Goal: Task Accomplishment & Management: Manage account settings

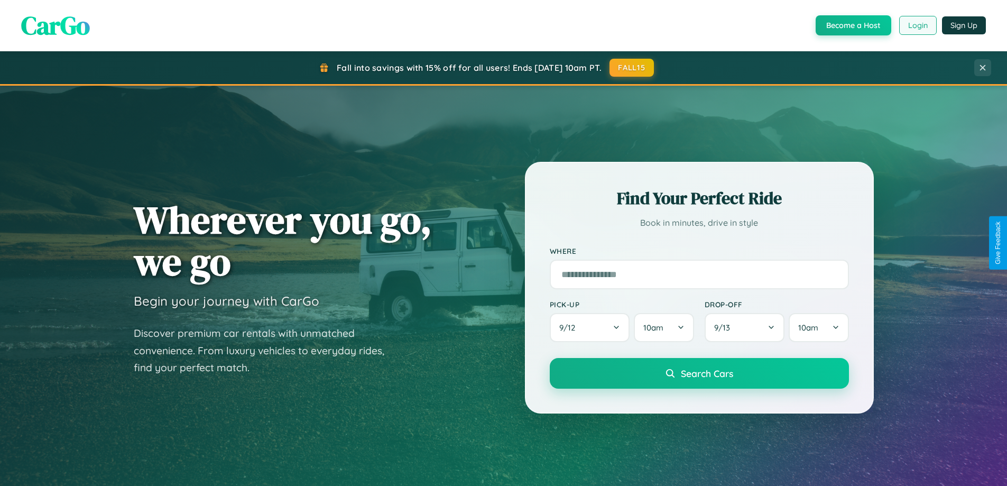
click at [917, 25] on button "Login" at bounding box center [918, 25] width 38 height 19
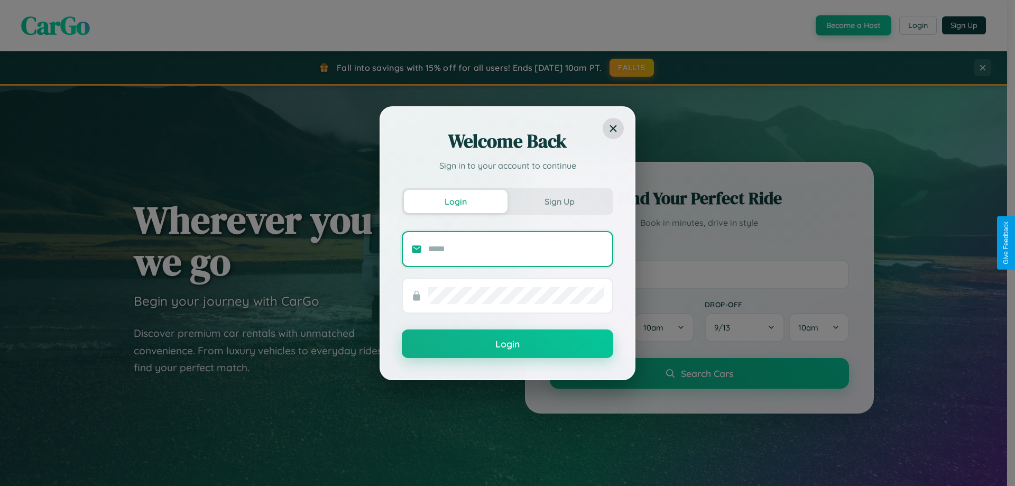
click at [516, 248] on input "text" at bounding box center [516, 249] width 176 height 17
type input "**********"
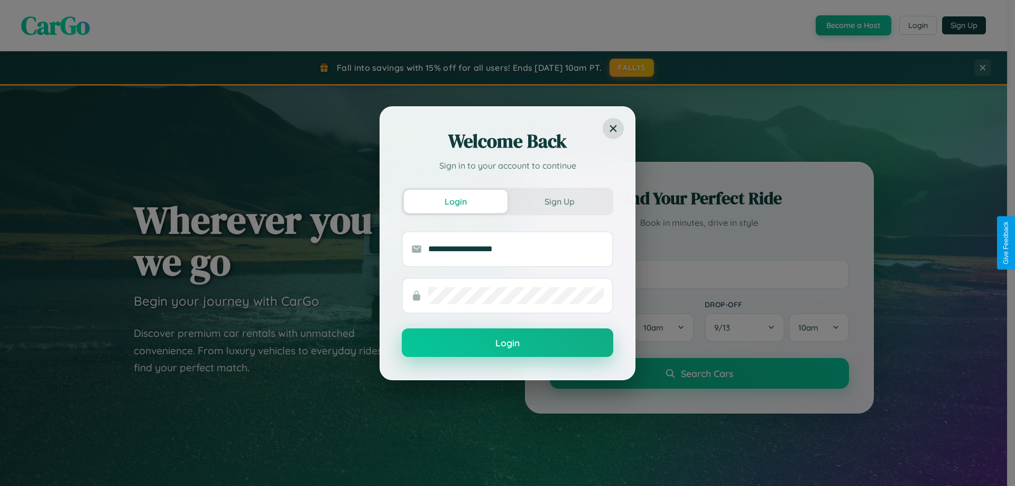
click at [507, 343] on button "Login" at bounding box center [507, 342] width 211 height 29
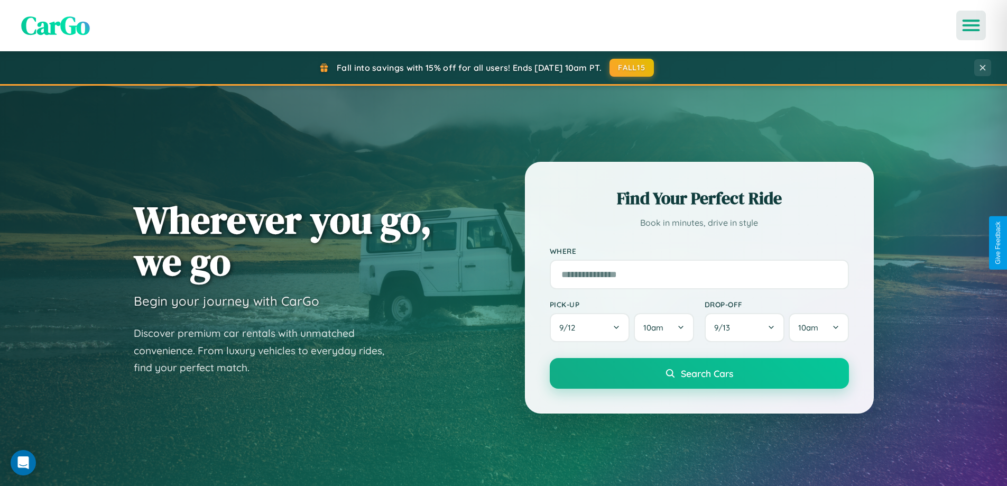
click at [971, 25] on icon "Open menu" at bounding box center [971, 26] width 15 height 10
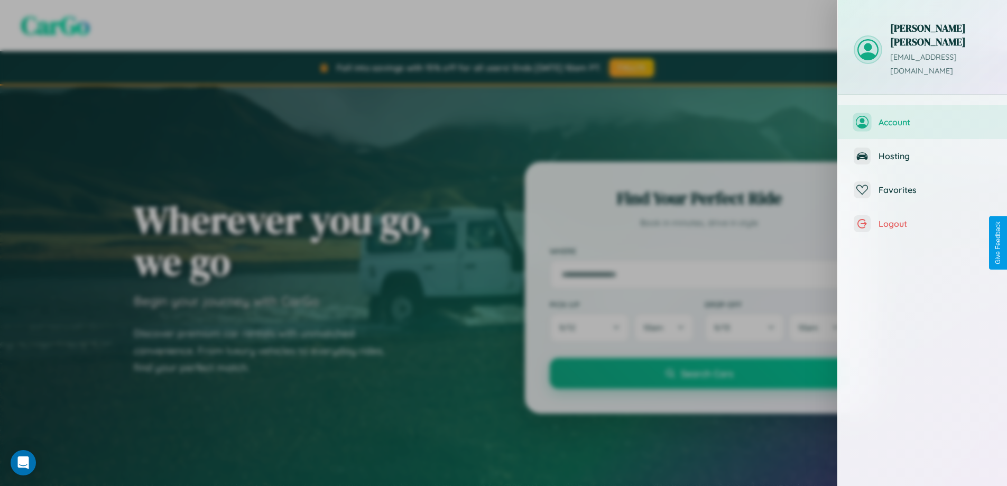
click at [922, 117] on span "Account" at bounding box center [935, 122] width 113 height 11
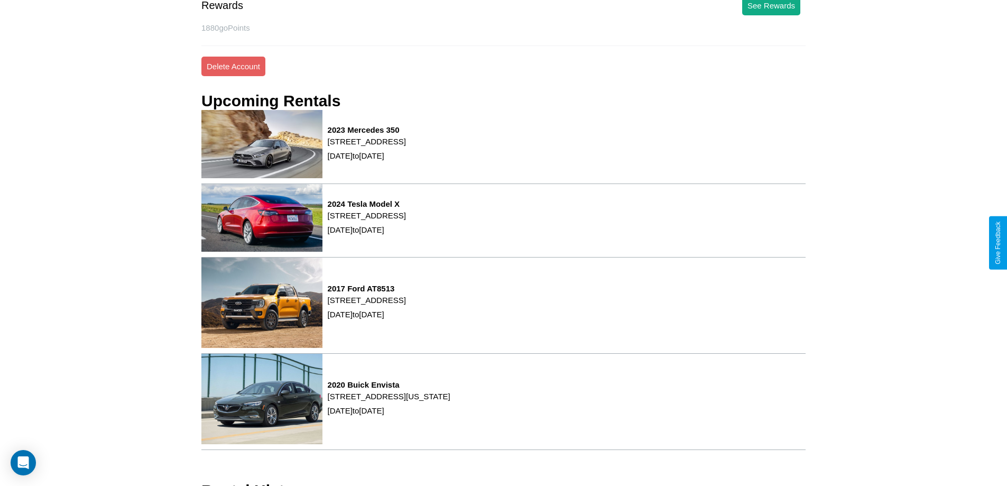
scroll to position [25, 0]
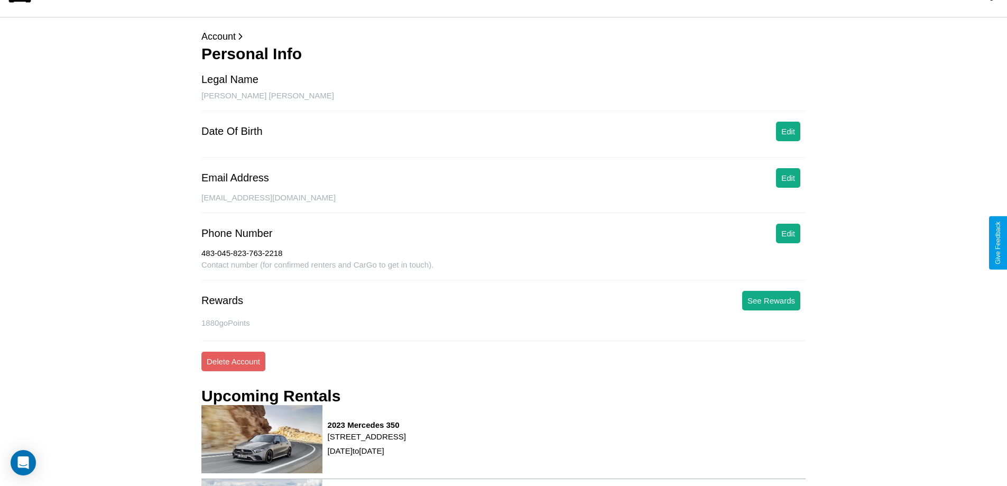
click at [788, 258] on div "483-045-823-763-2218" at bounding box center [503, 254] width 604 height 12
